Goal: Task Accomplishment & Management: Complete application form

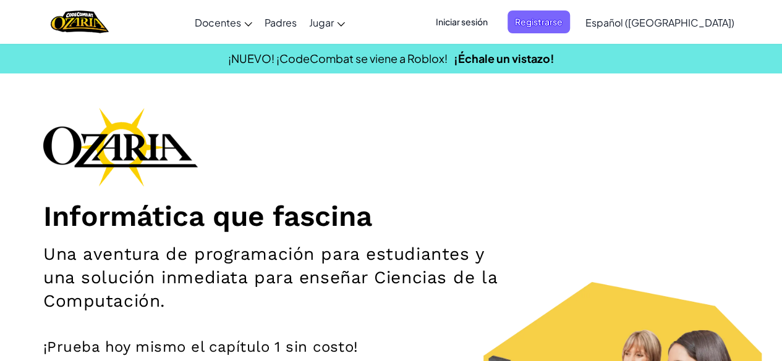
click at [486, 20] on span "Iniciar sesión" at bounding box center [461, 22] width 67 height 23
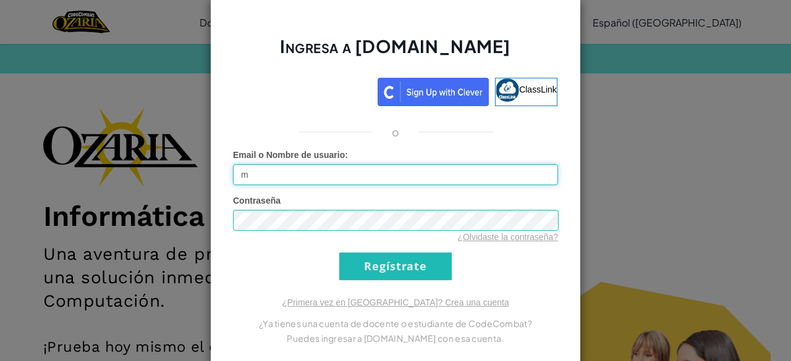
click at [258, 170] on input "m" at bounding box center [395, 174] width 325 height 21
click at [255, 172] on input "m" at bounding box center [395, 174] width 325 height 21
type input "[EMAIL_ADDRESS][DOMAIN_NAME]"
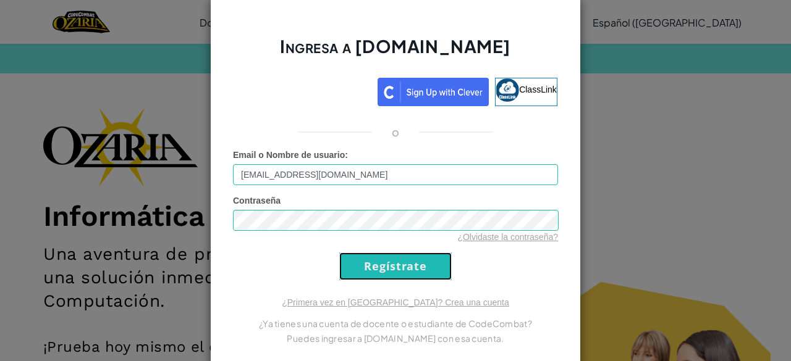
click at [372, 264] on input "Regístrate" at bounding box center [395, 267] width 112 height 28
